Goal: Information Seeking & Learning: Learn about a topic

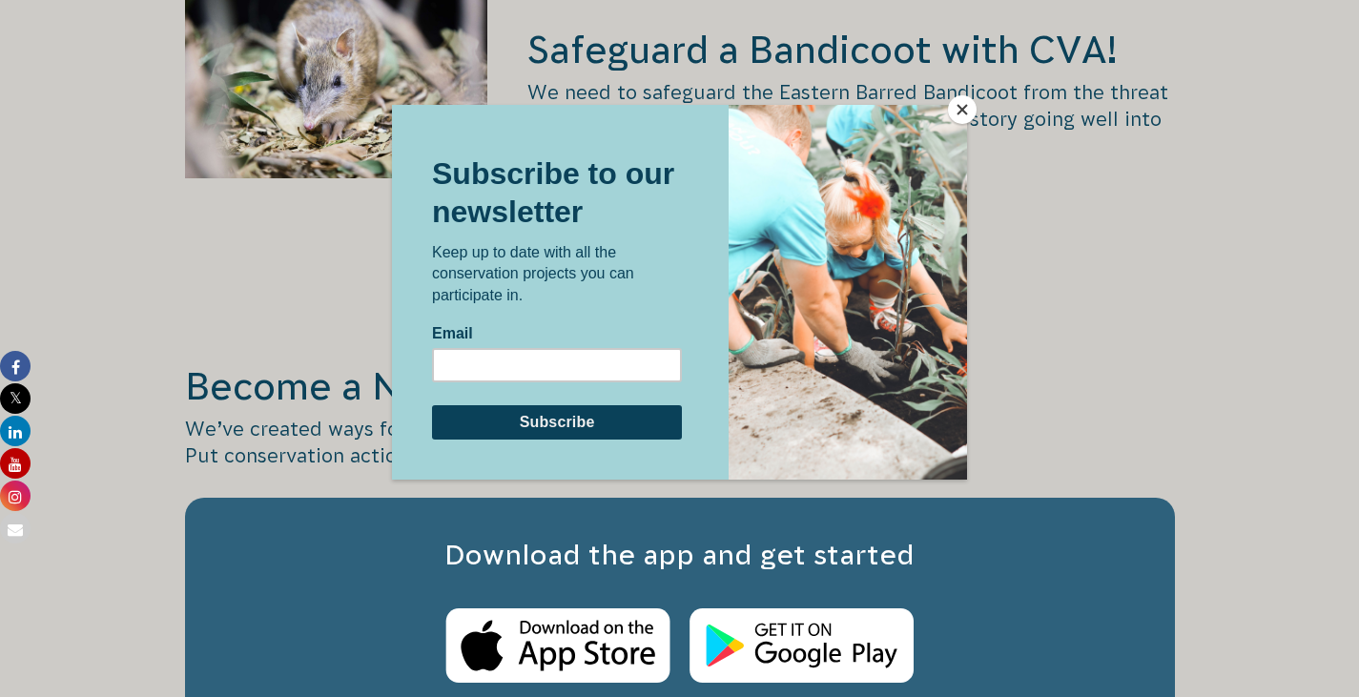
scroll to position [2956, 0]
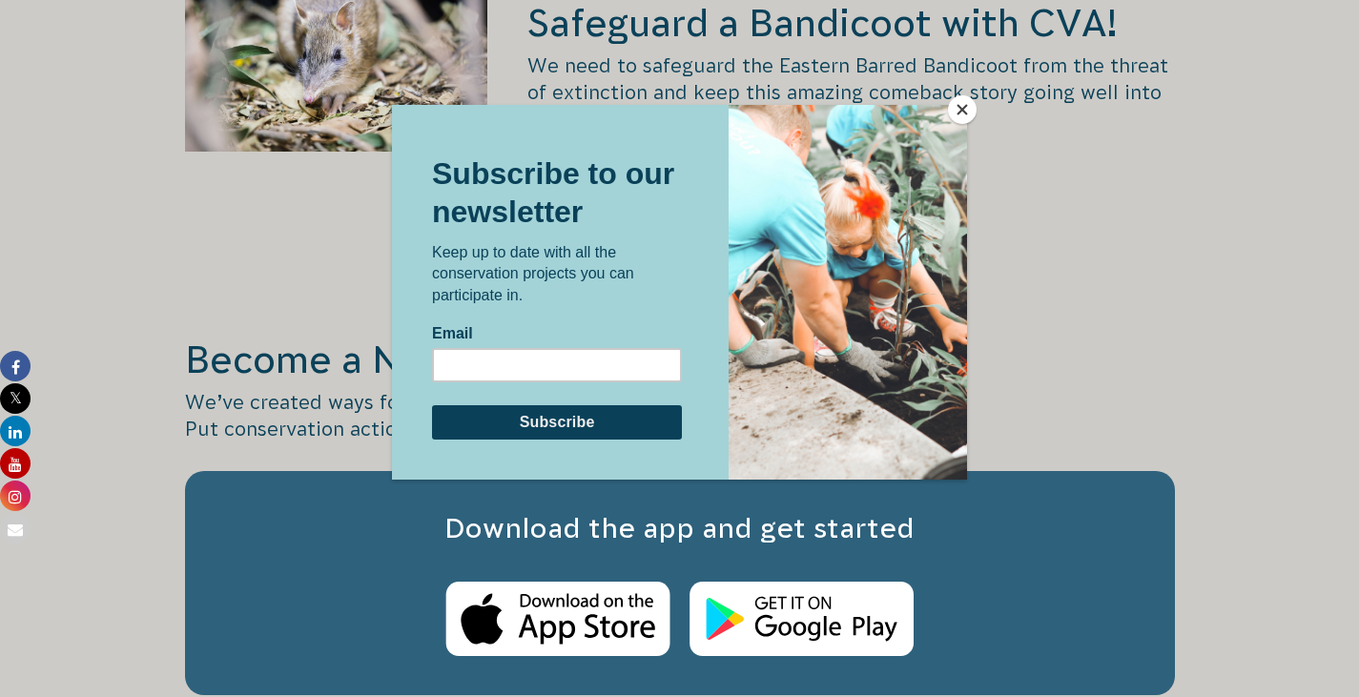
click at [958, 106] on button "Close" at bounding box center [962, 109] width 29 height 29
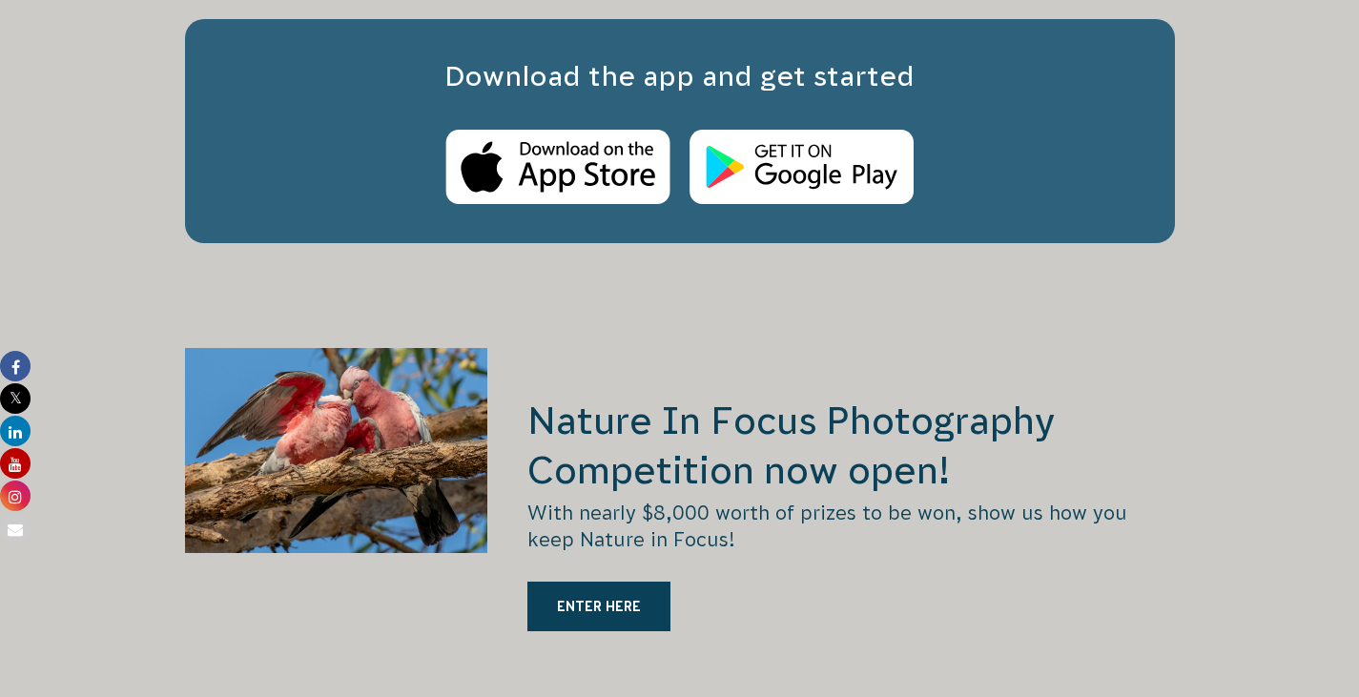
scroll to position [0, 0]
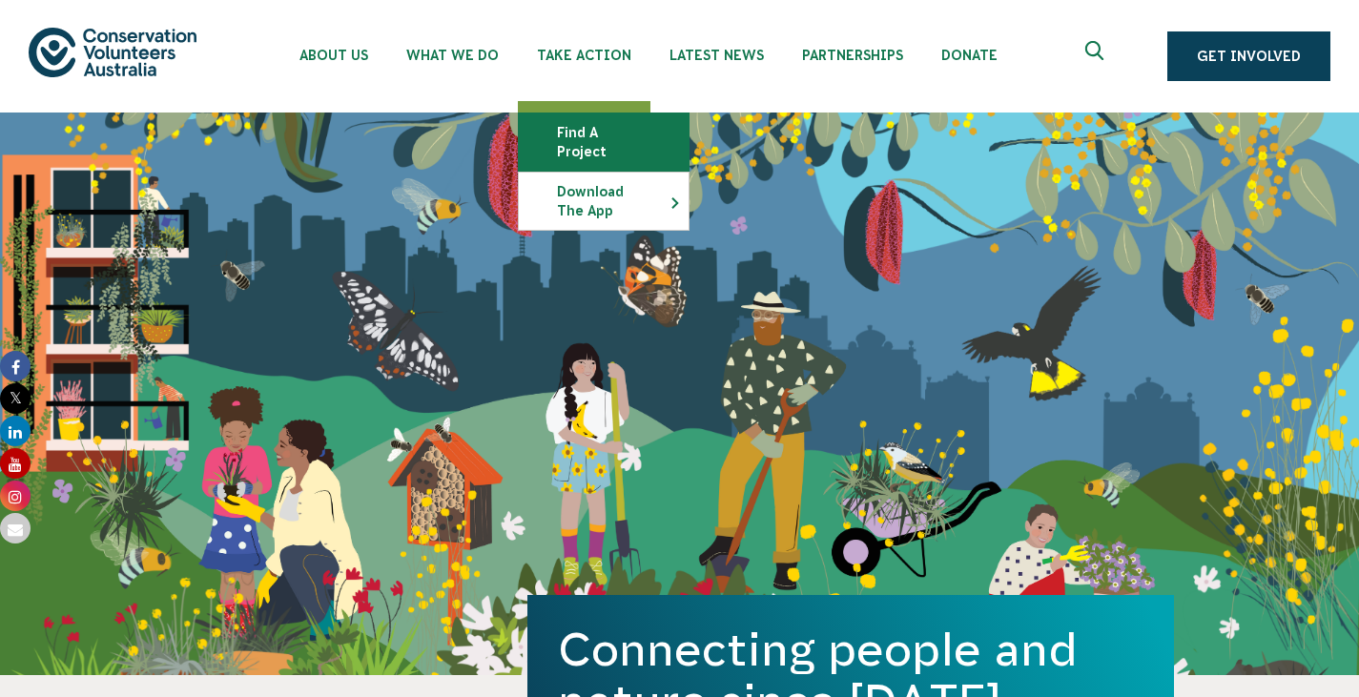
click at [646, 131] on link "Find a project" at bounding box center [604, 141] width 170 height 57
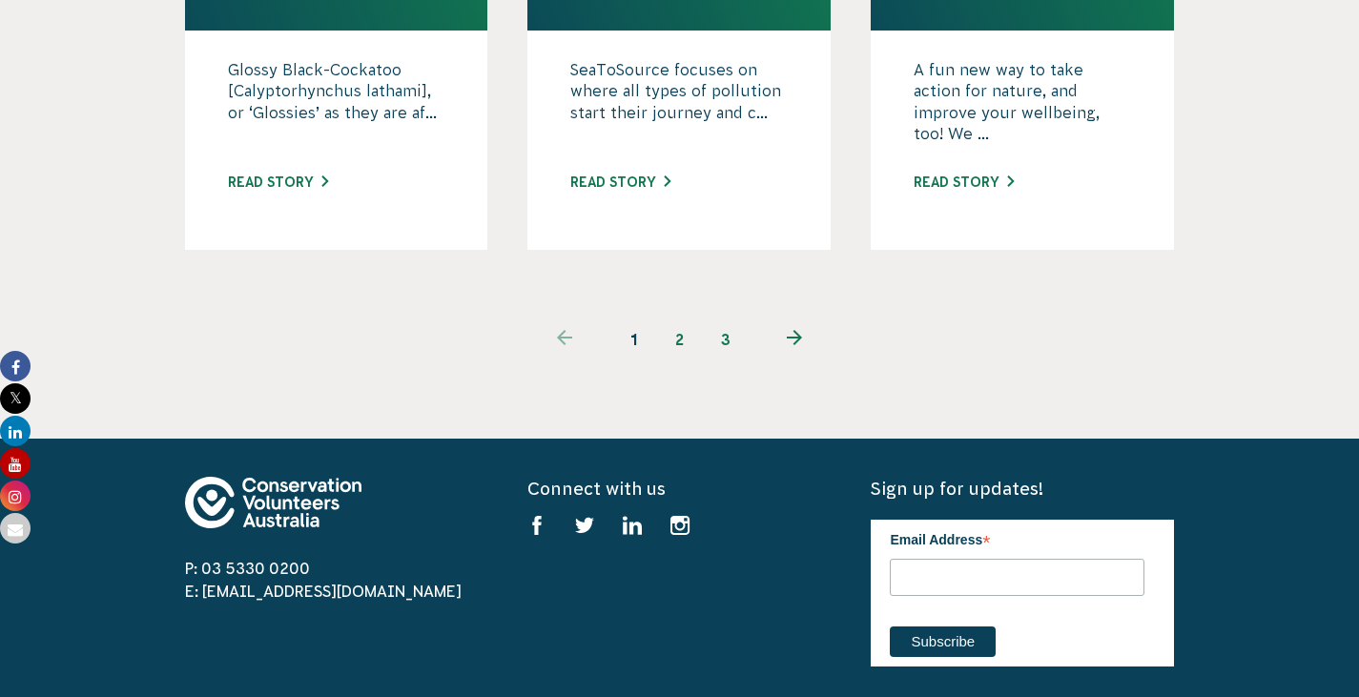
scroll to position [2193, 0]
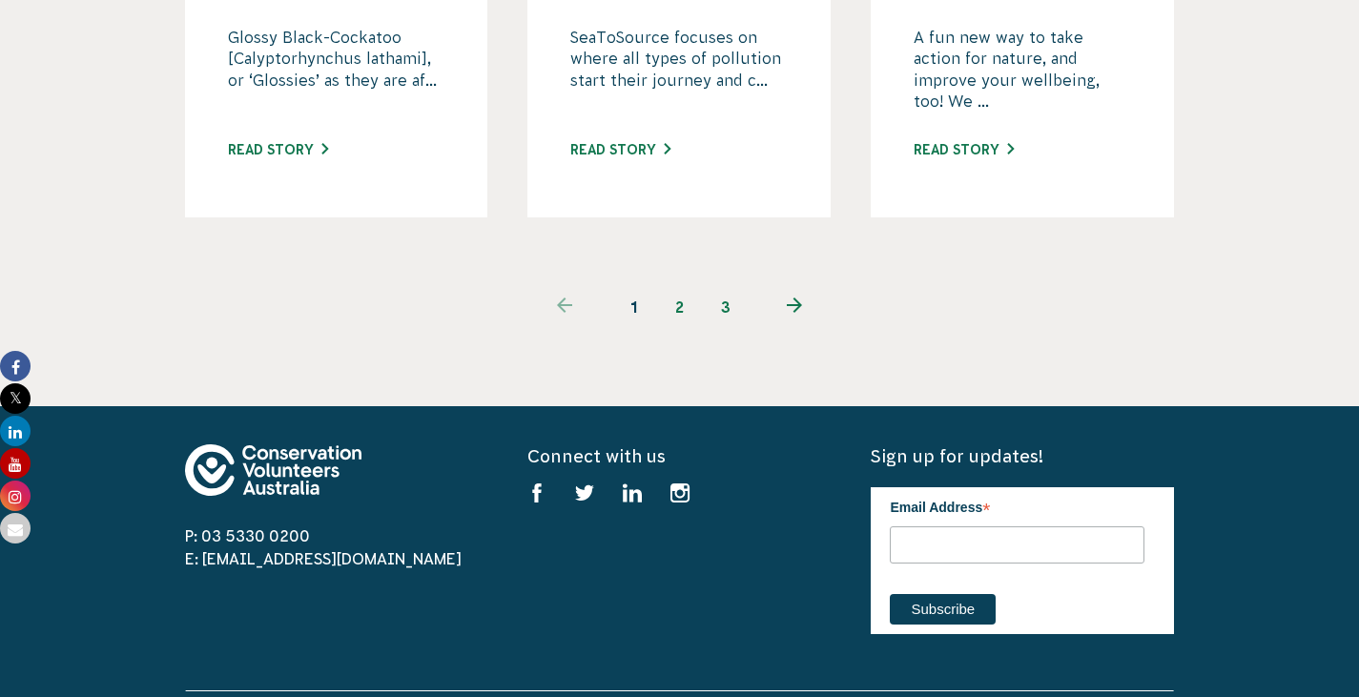
click at [679, 330] on link "2" at bounding box center [680, 307] width 46 height 46
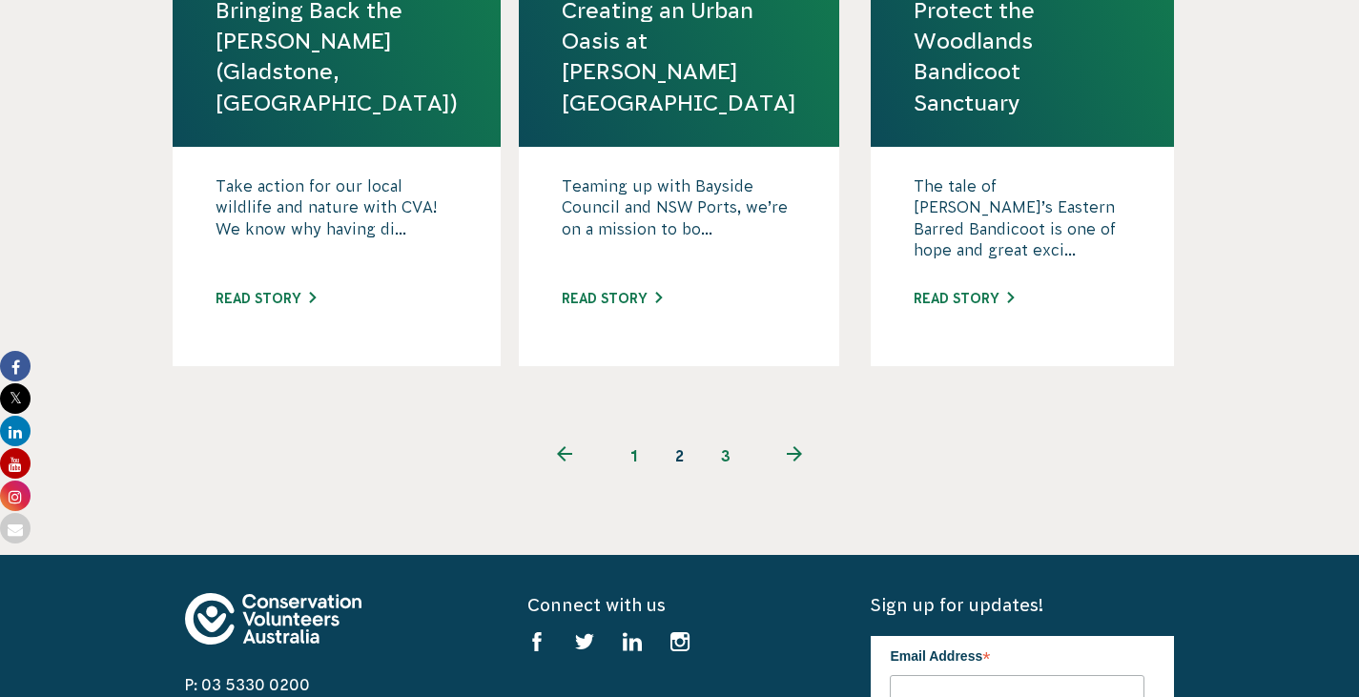
scroll to position [2288, 0]
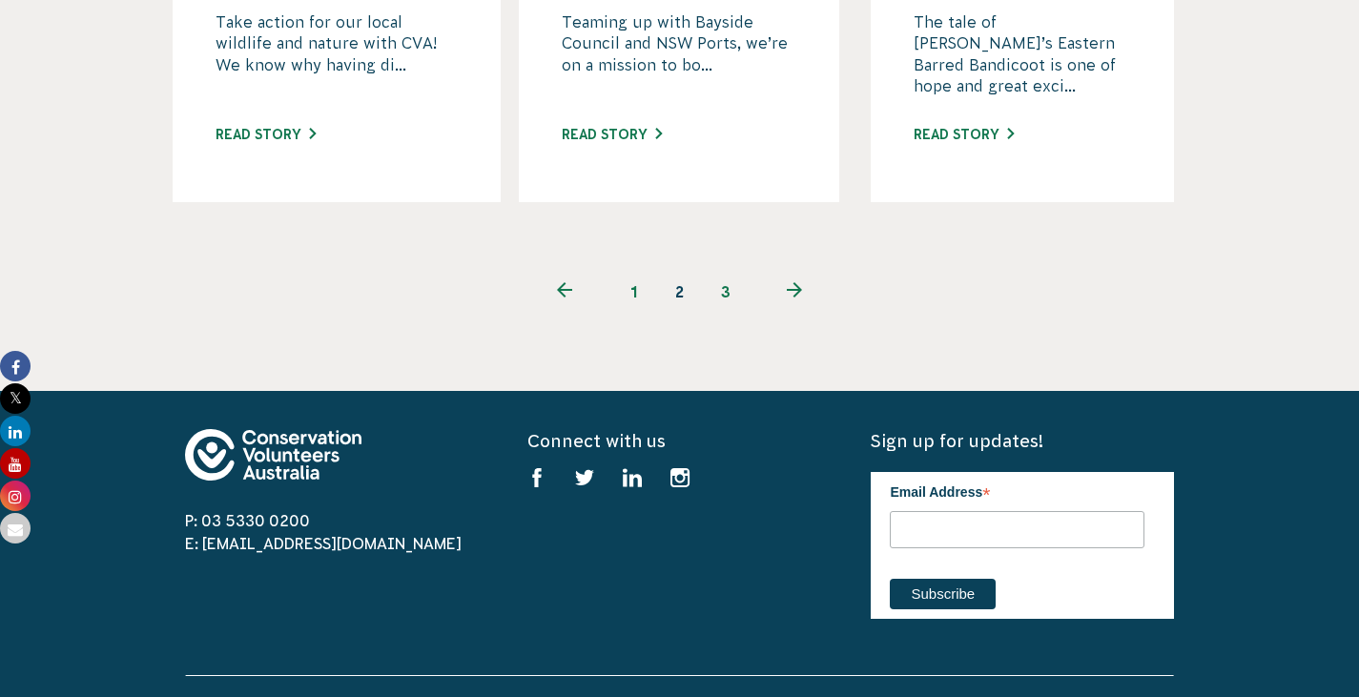
click at [729, 315] on link "3" at bounding box center [726, 292] width 46 height 46
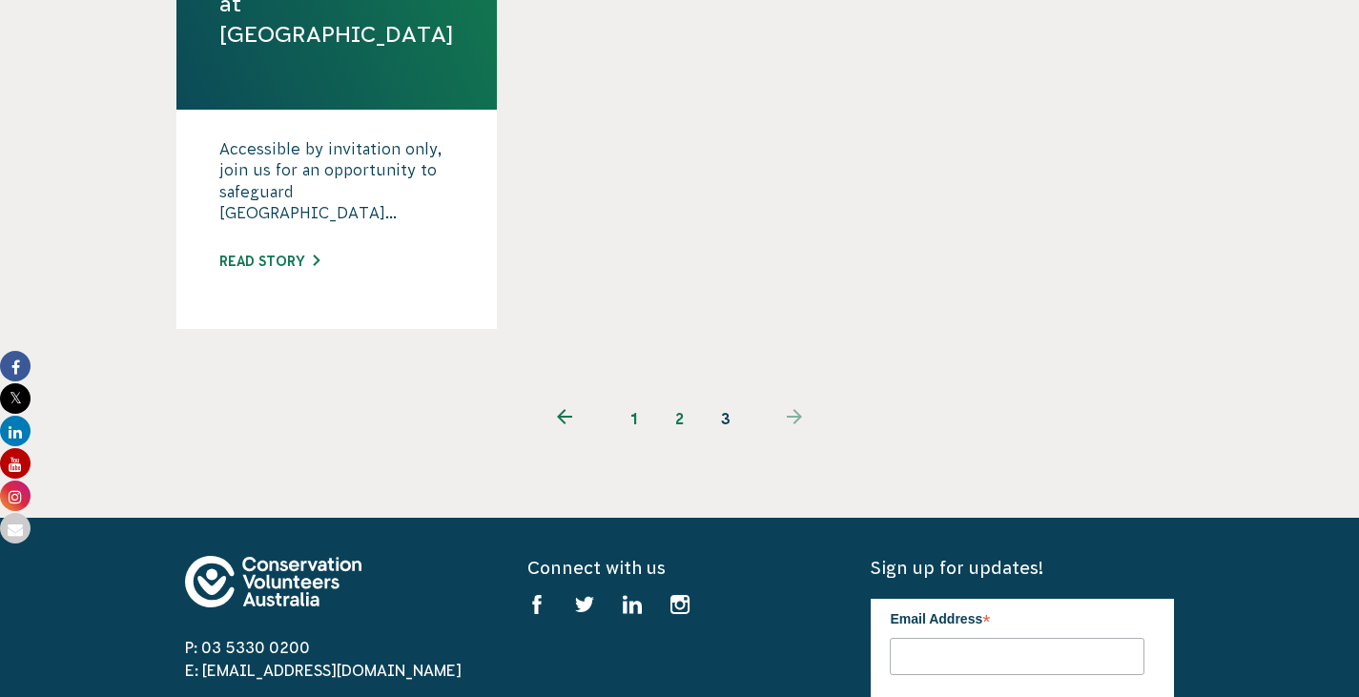
scroll to position [1621, 0]
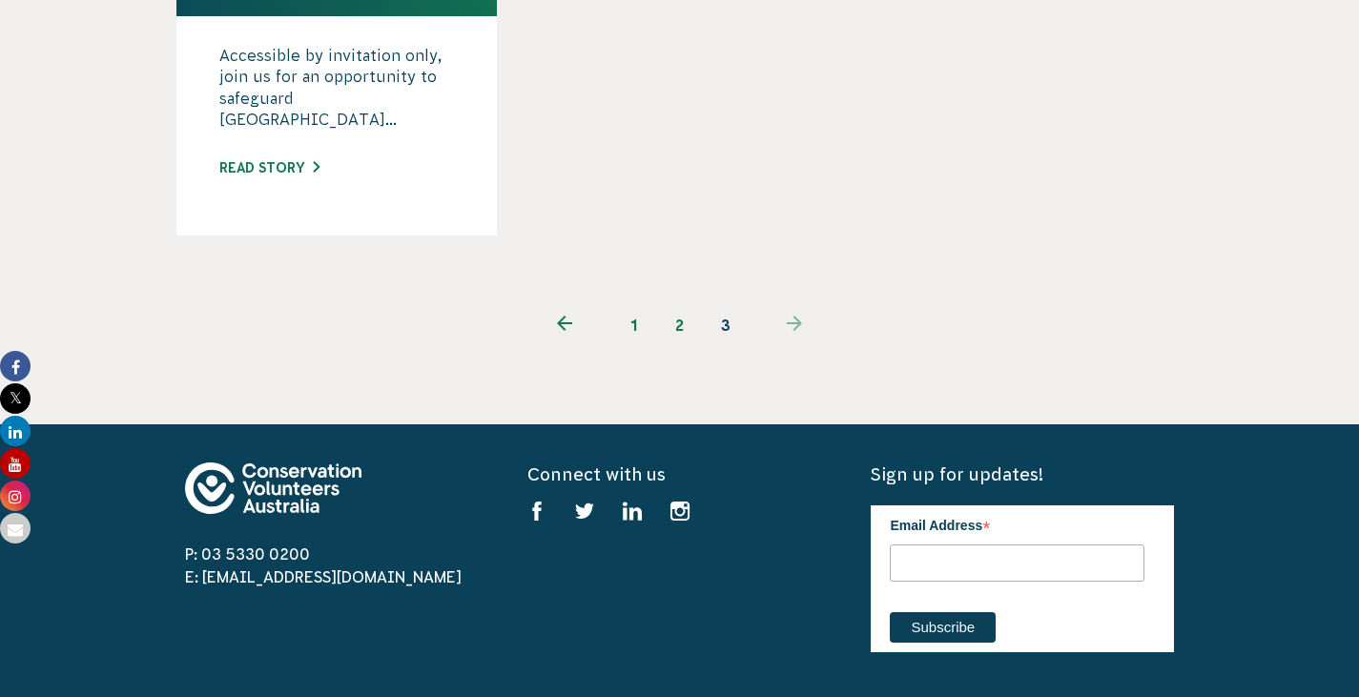
click at [639, 348] on link "1" at bounding box center [634, 325] width 46 height 46
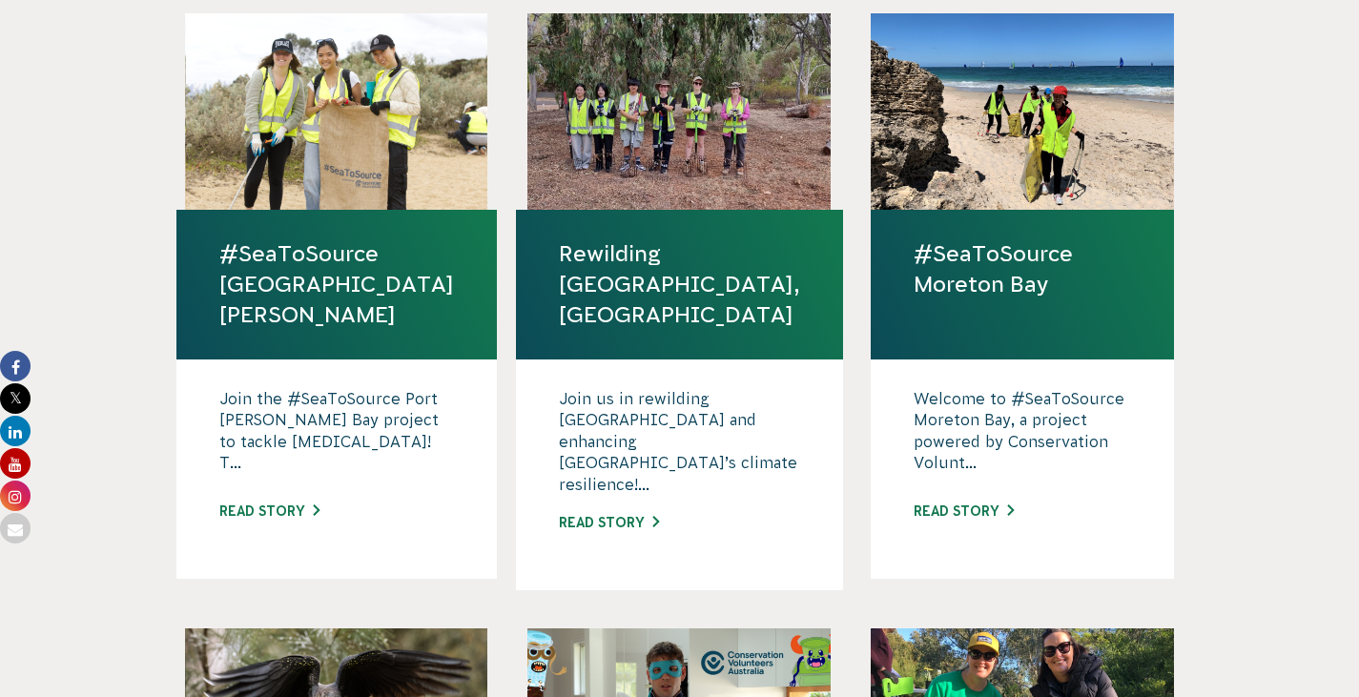
scroll to position [1240, 0]
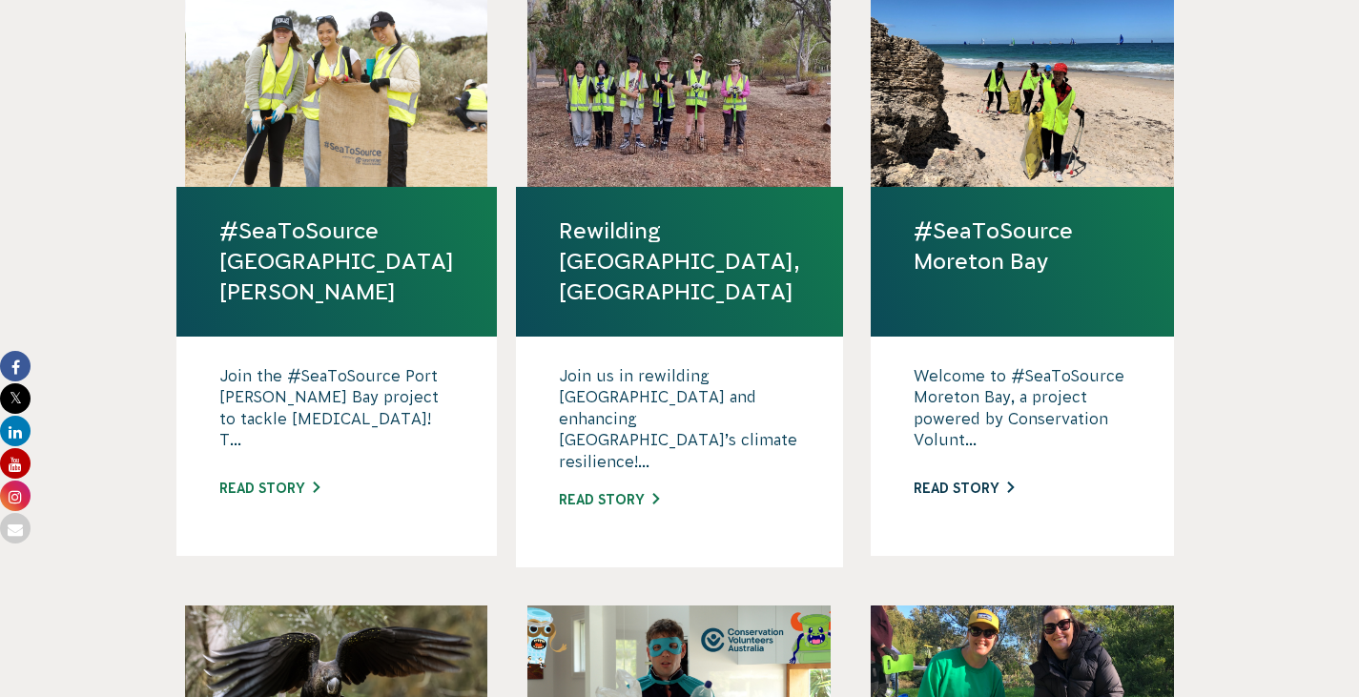
click at [975, 496] on link "Read story" at bounding box center [963, 488] width 100 height 15
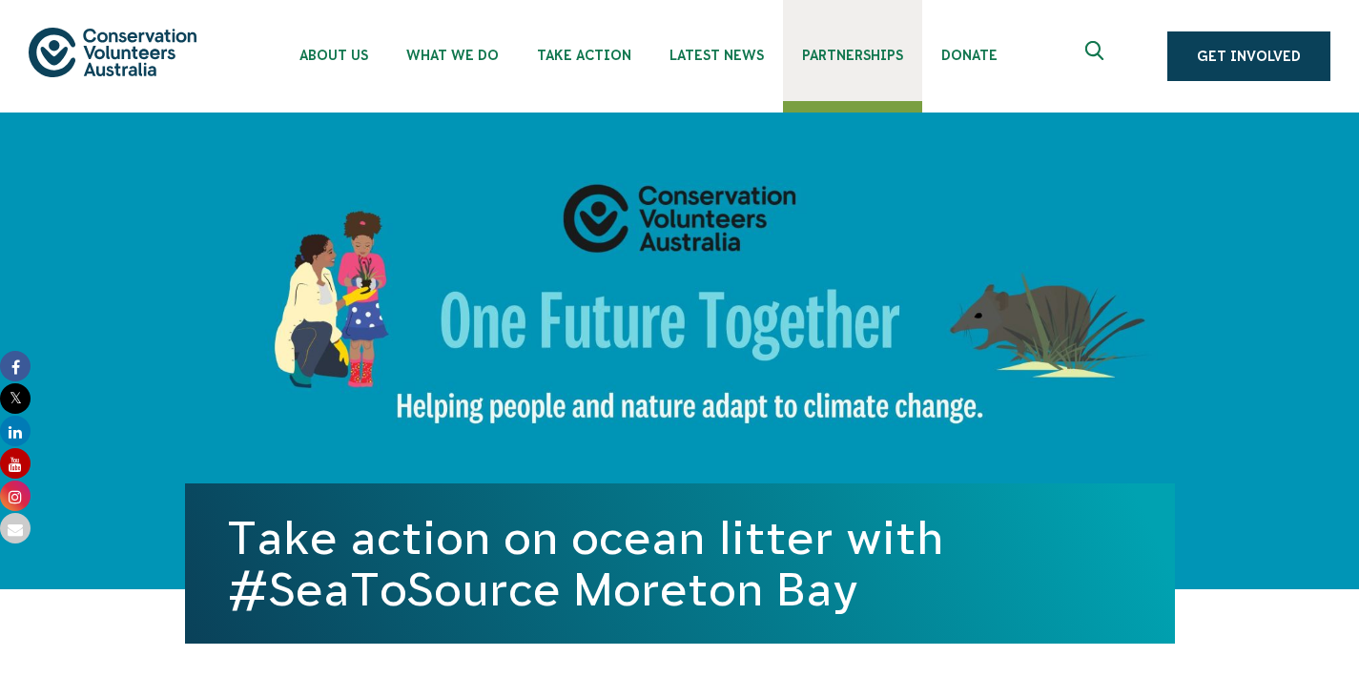
click at [922, 66] on link "Partnerships" at bounding box center [852, 50] width 139 height 101
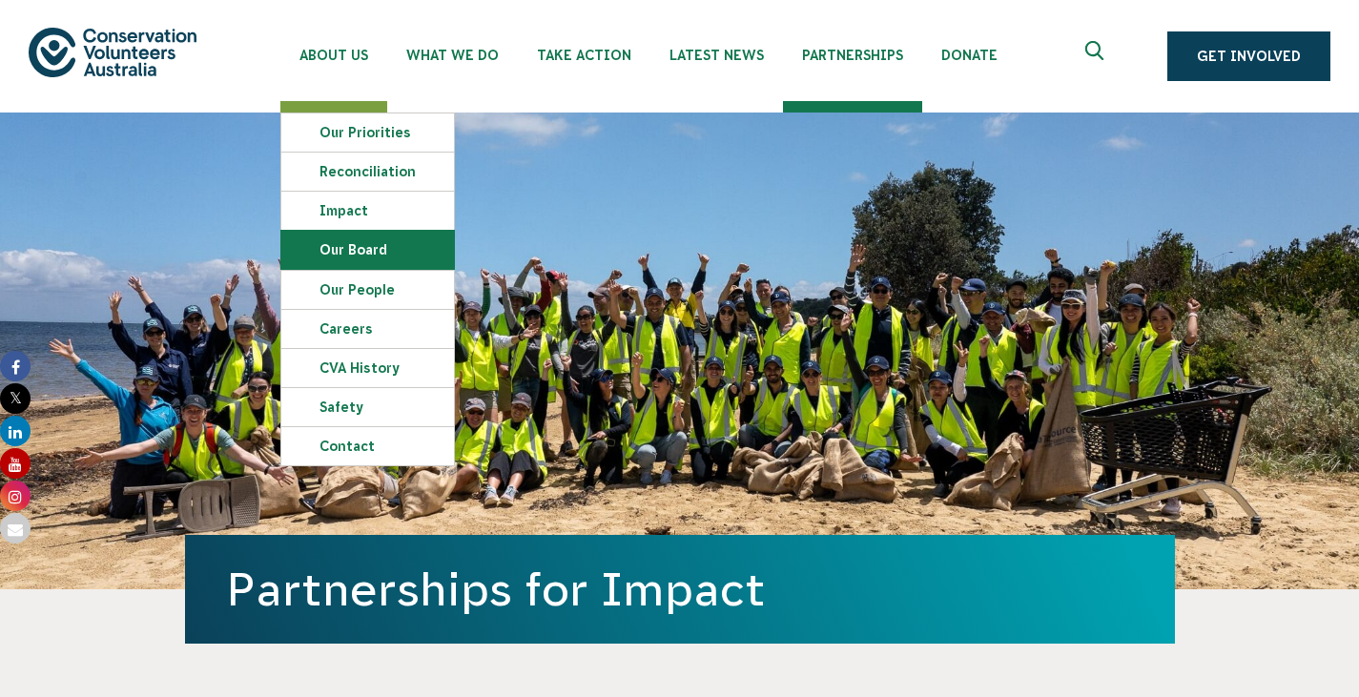
click at [370, 243] on link "Our Board" at bounding box center [367, 250] width 173 height 38
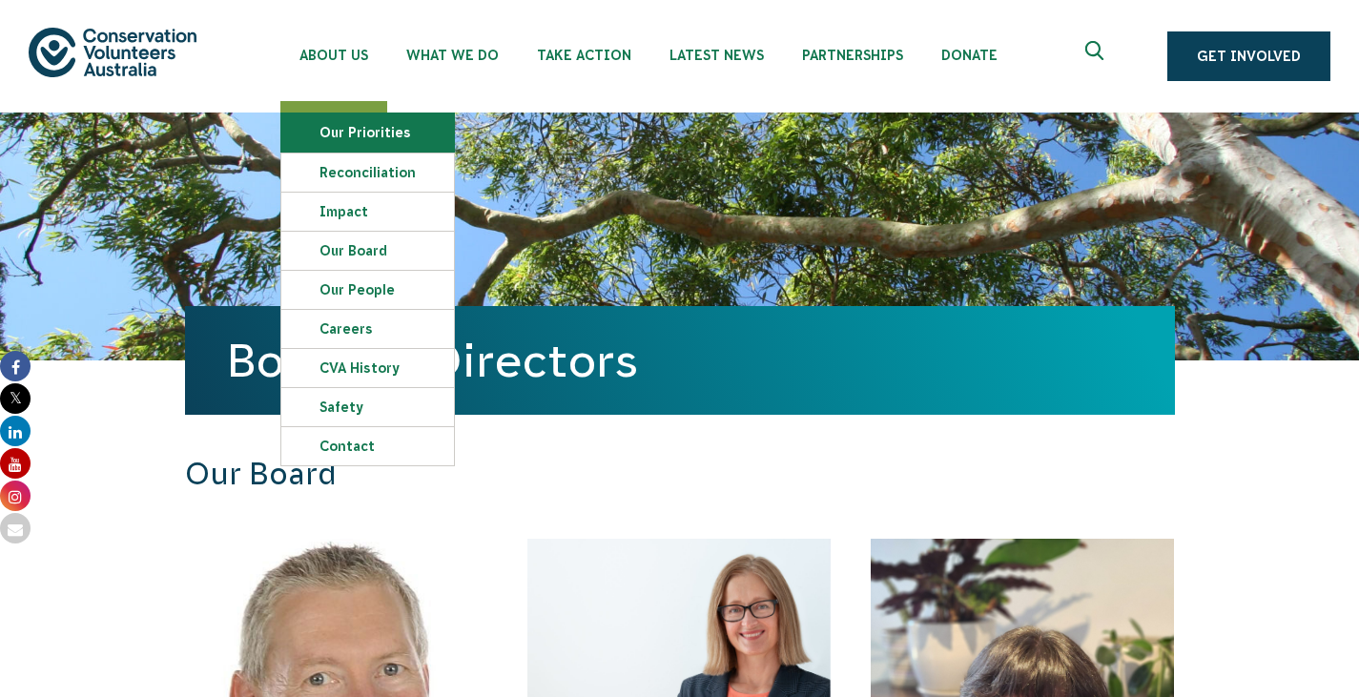
click at [371, 123] on link "Our Priorities" at bounding box center [367, 132] width 173 height 38
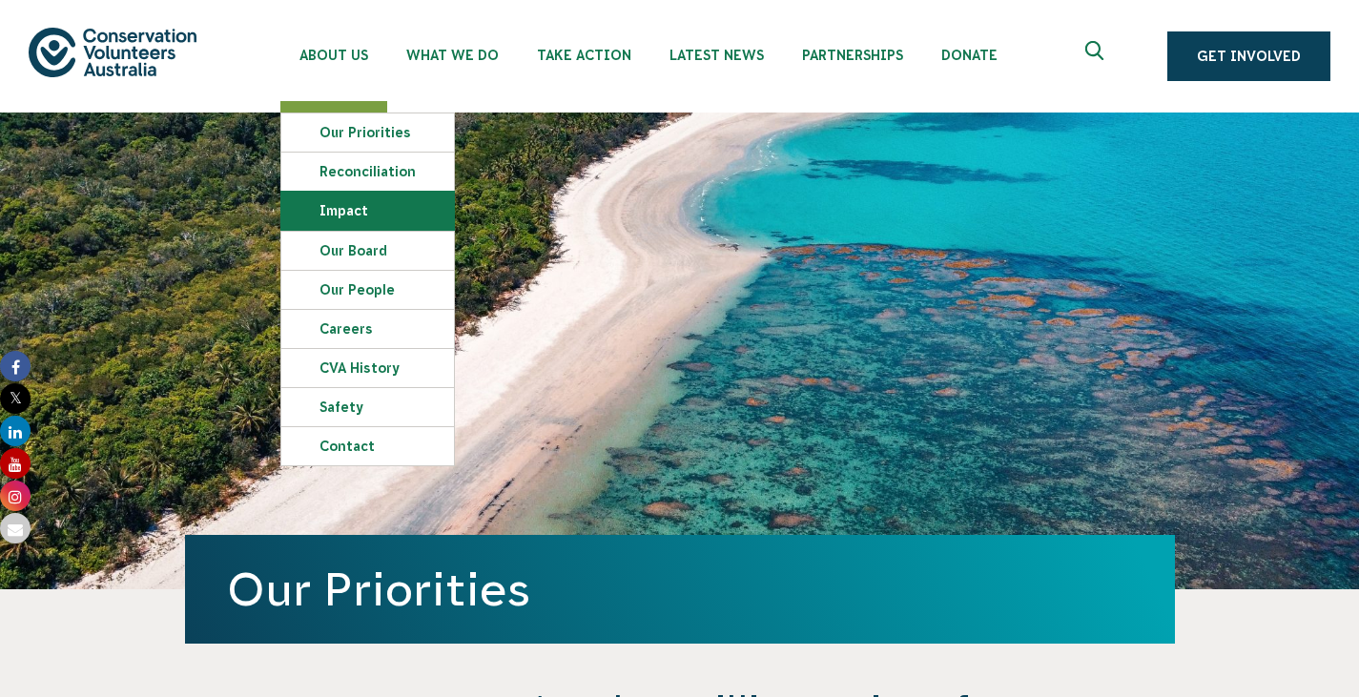
click at [361, 227] on link "Impact" at bounding box center [367, 211] width 173 height 38
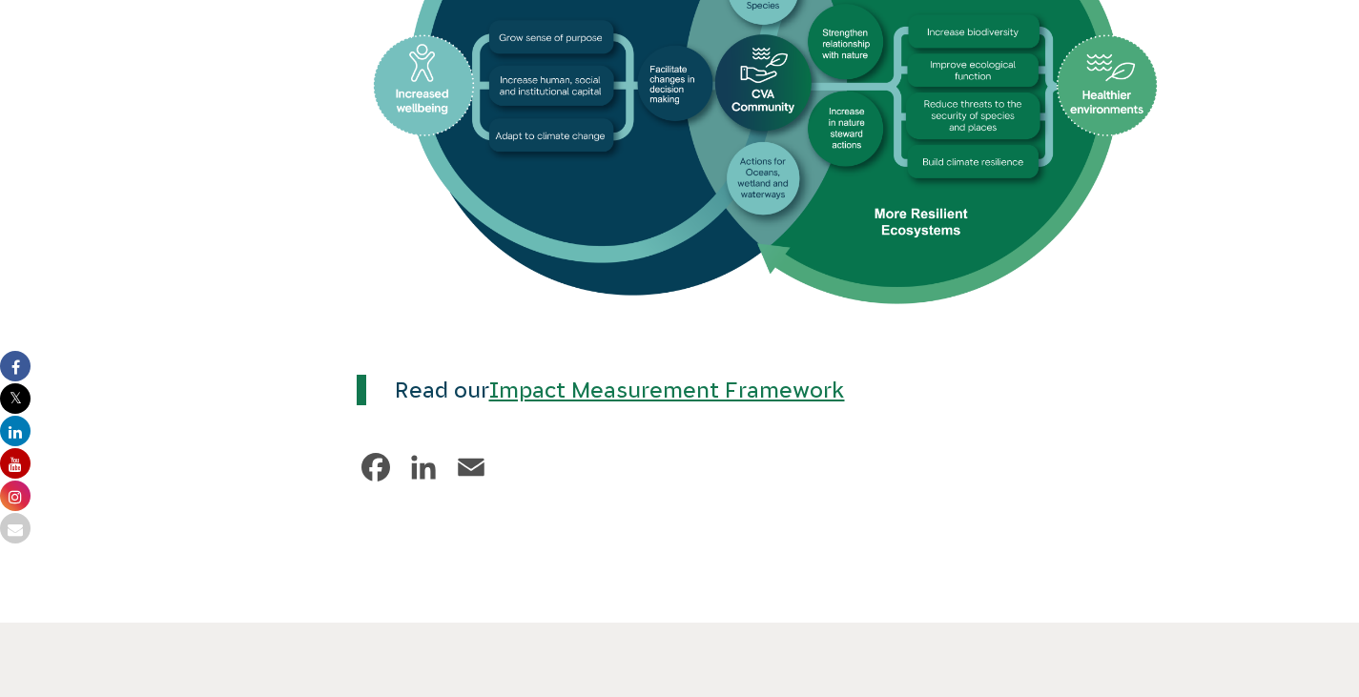
scroll to position [1270, 0]
click at [804, 402] on link "Impact Measurement Framework" at bounding box center [667, 390] width 356 height 25
